Goal: Task Accomplishment & Management: Manage account settings

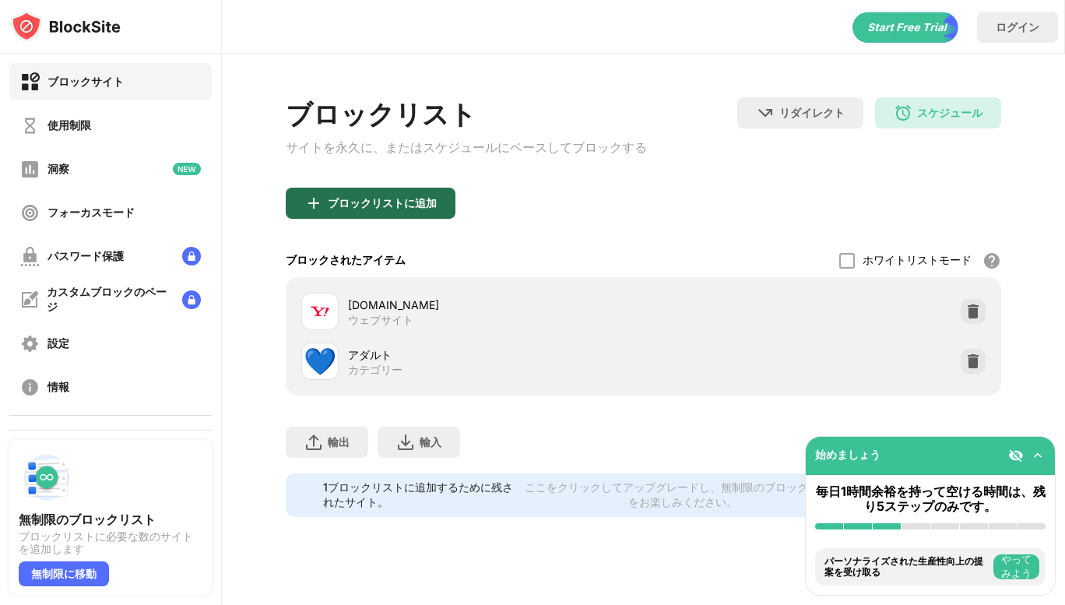
click at [375, 215] on div "ブロックリストに追加" at bounding box center [371, 203] width 170 height 31
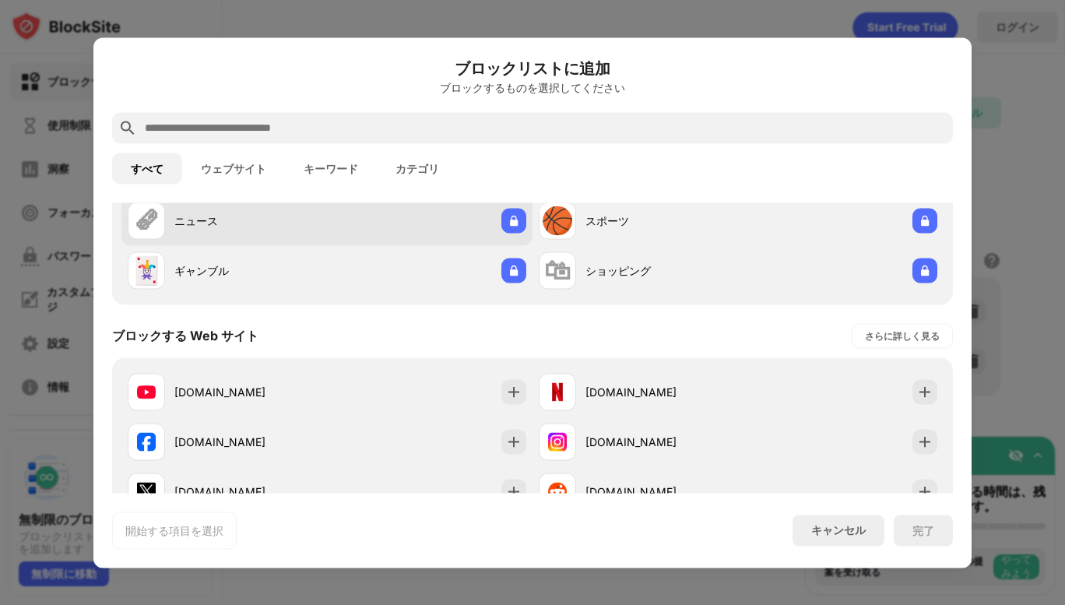
scroll to position [111, 0]
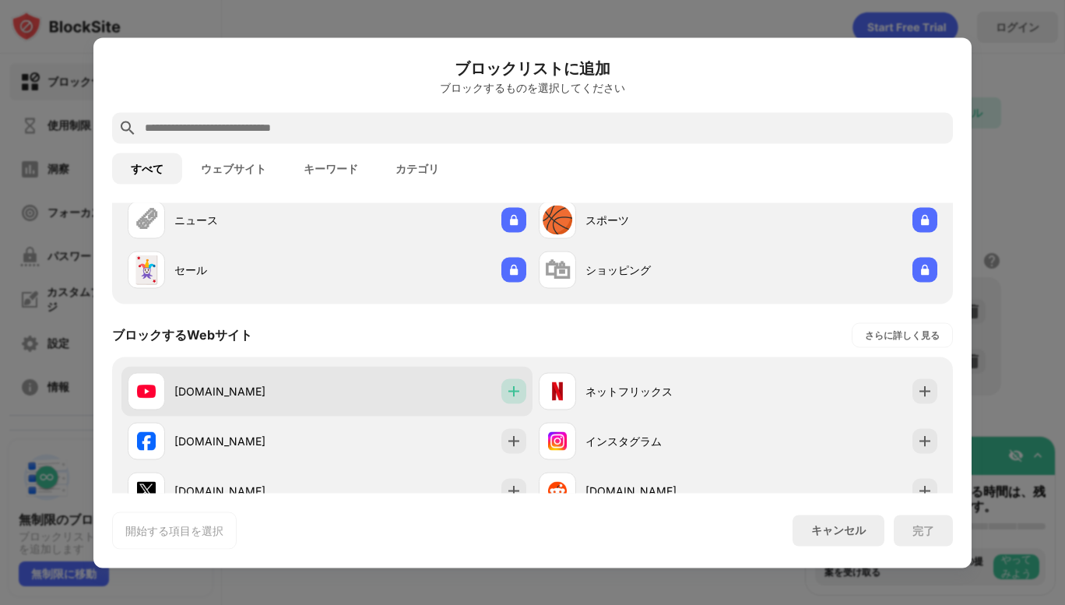
click at [502, 381] on div at bounding box center [514, 390] width 25 height 25
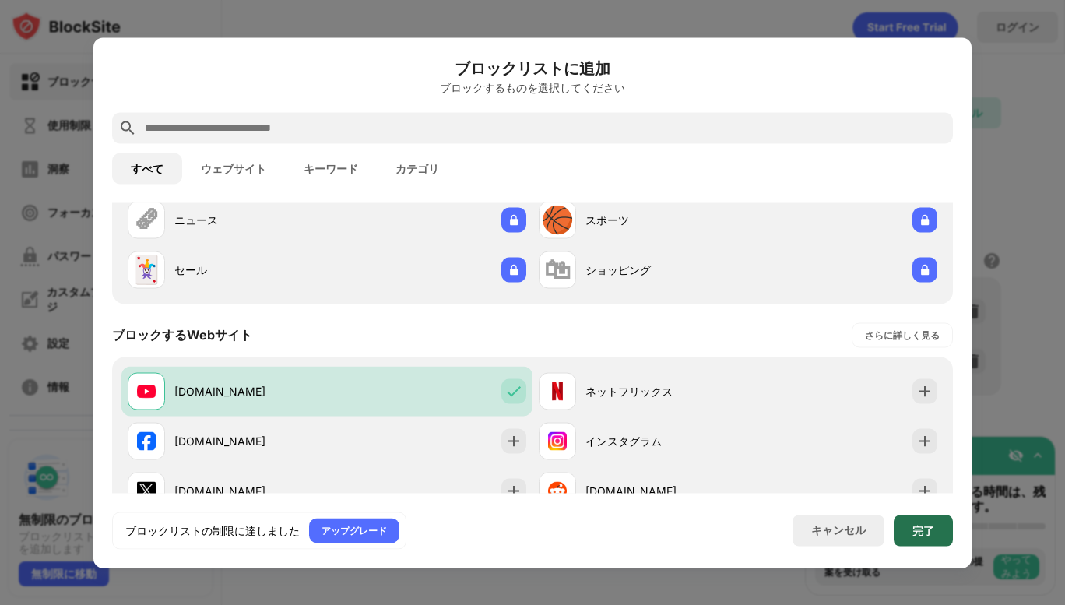
click at [920, 532] on font "完了" at bounding box center [924, 529] width 22 height 13
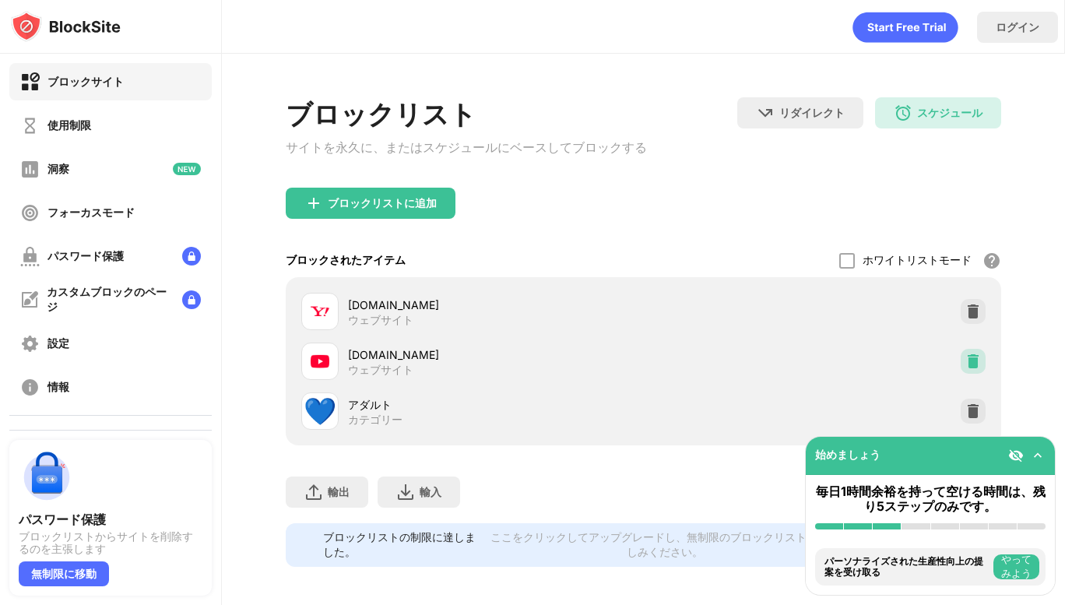
click at [966, 359] on img at bounding box center [974, 362] width 16 height 16
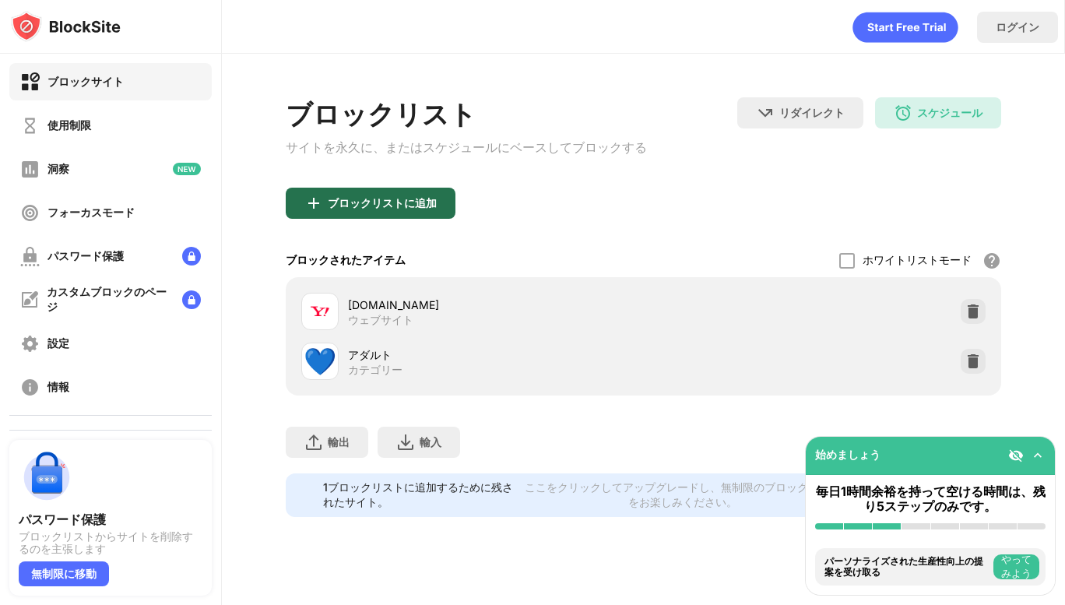
click at [326, 209] on div "ブロックリストに追加" at bounding box center [371, 203] width 170 height 31
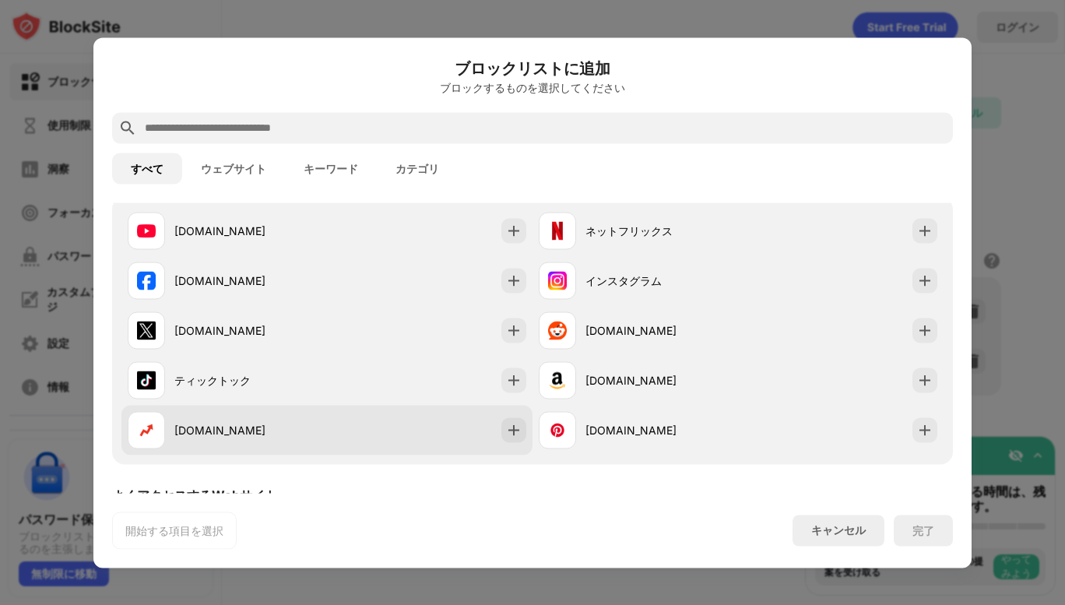
scroll to position [270, 0]
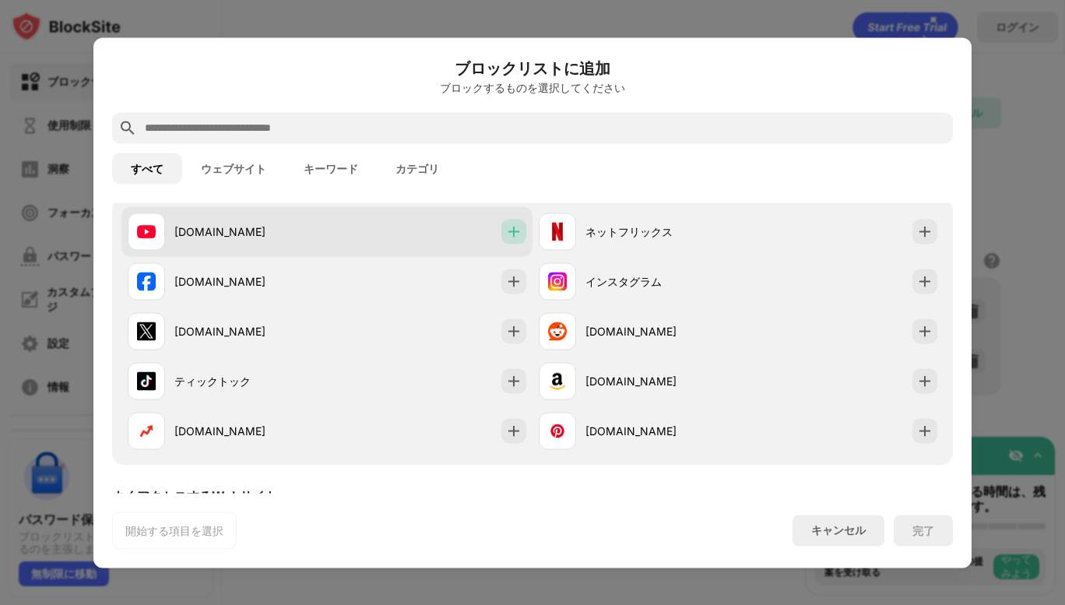
click at [506, 235] on img at bounding box center [514, 232] width 16 height 16
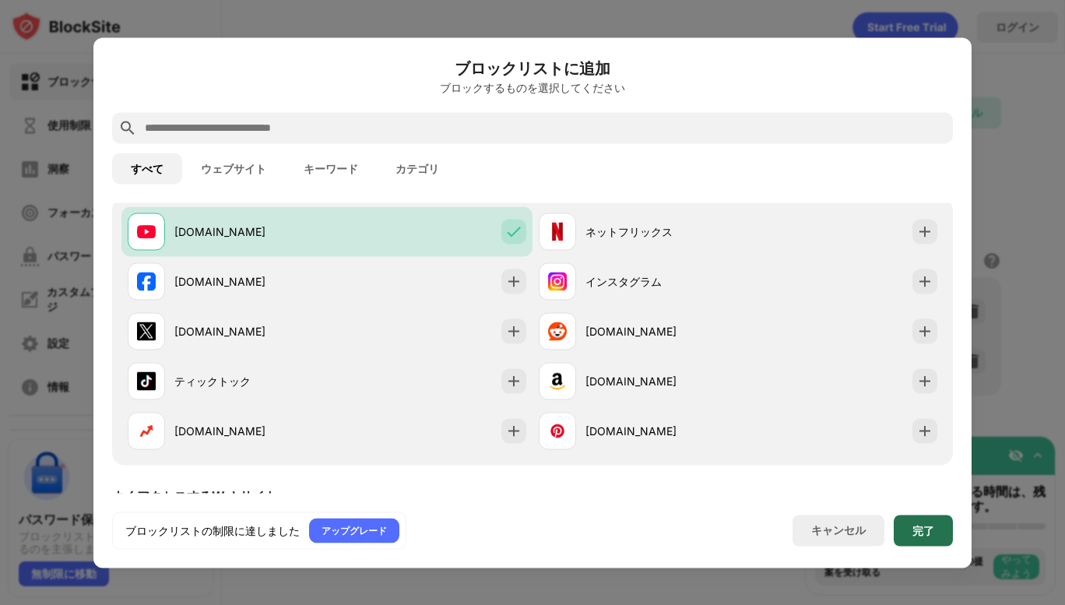
click at [912, 536] on div "完了" at bounding box center [923, 530] width 59 height 31
